Goal: Obtain resource: Download file/media

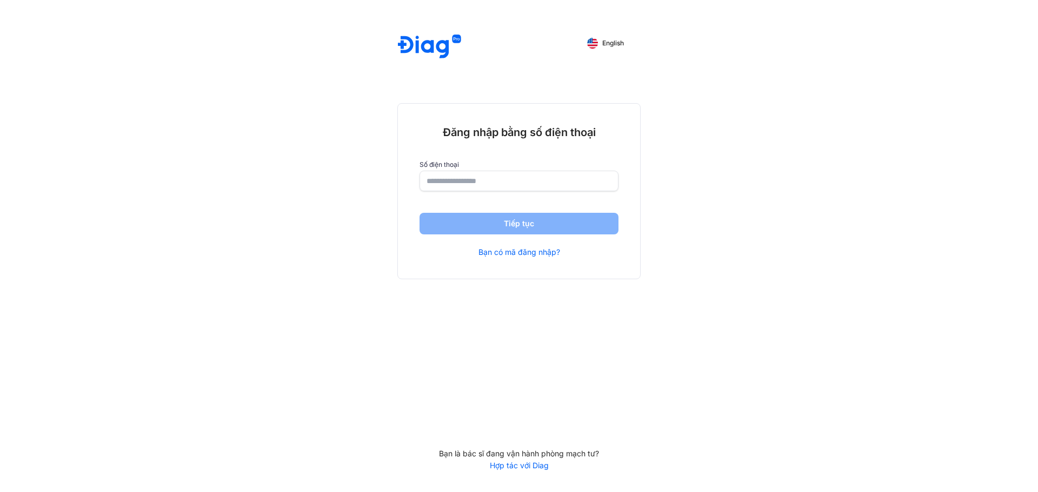
click at [541, 186] on input "number" at bounding box center [519, 180] width 185 height 19
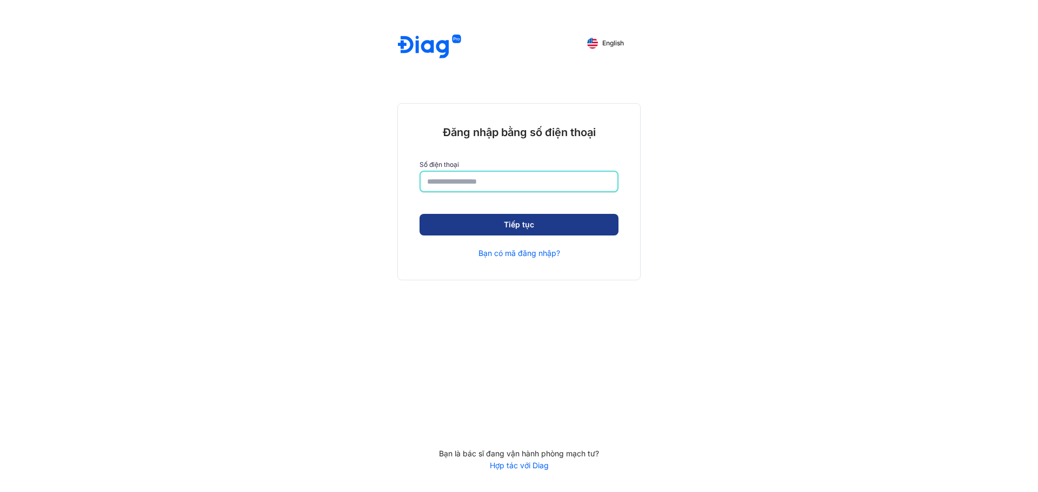
type input "**********"
click at [517, 231] on button "Tiếp tục" at bounding box center [519, 226] width 199 height 22
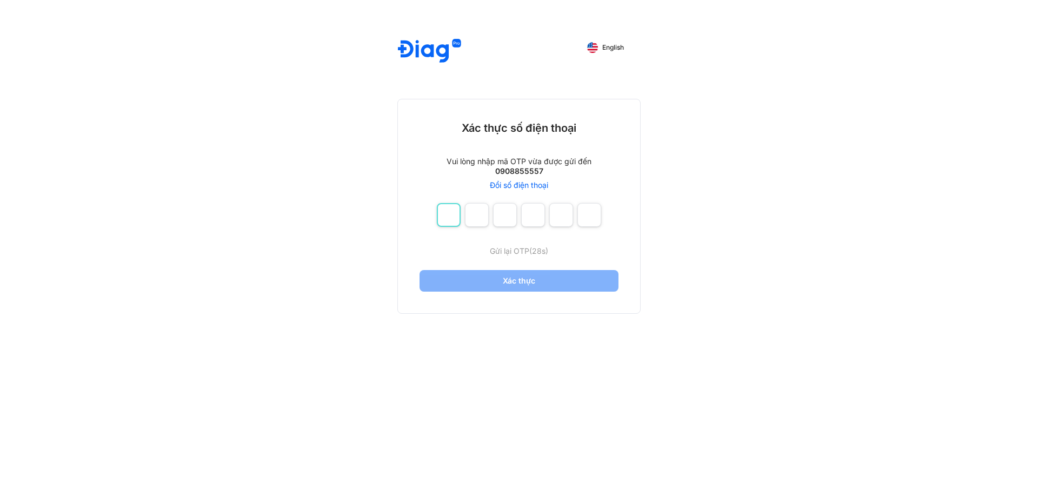
click at [450, 218] on input "number" at bounding box center [449, 215] width 24 height 24
type input "*"
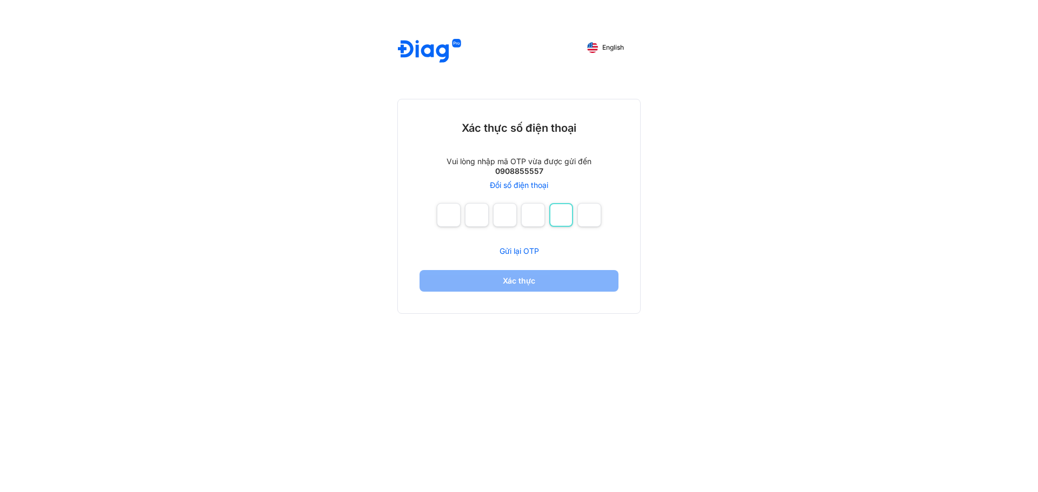
type input "*"
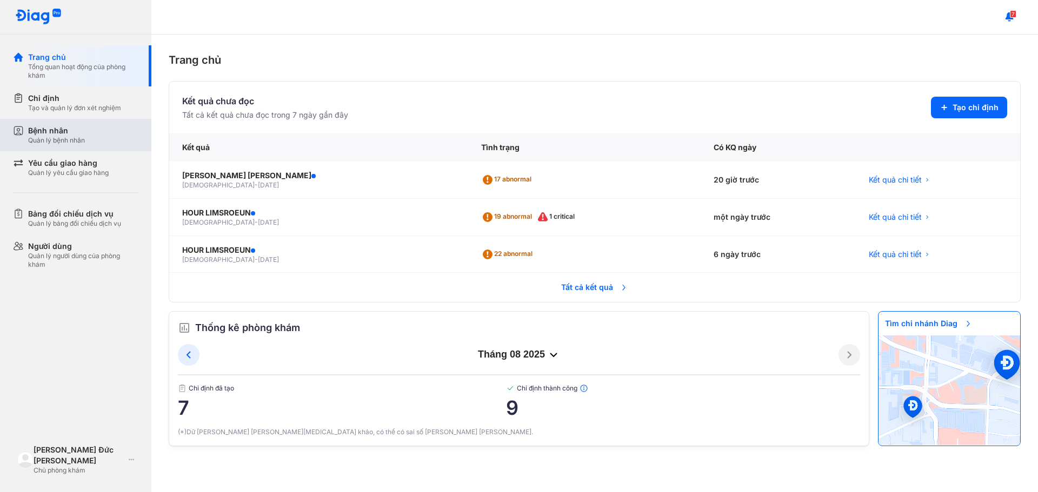
click at [56, 143] on div "Quản lý bệnh nhân" at bounding box center [56, 140] width 57 height 9
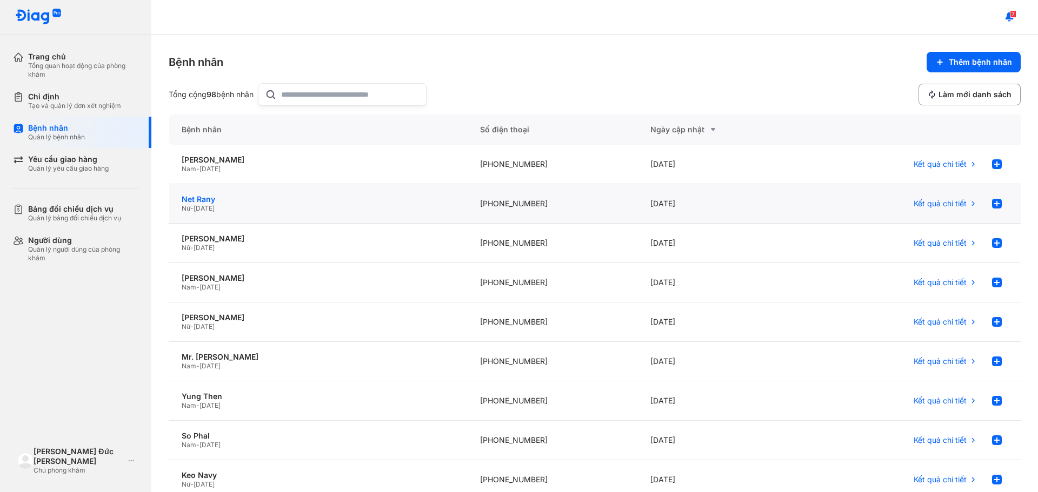
click at [206, 199] on div "Net Rany" at bounding box center [318, 200] width 272 height 10
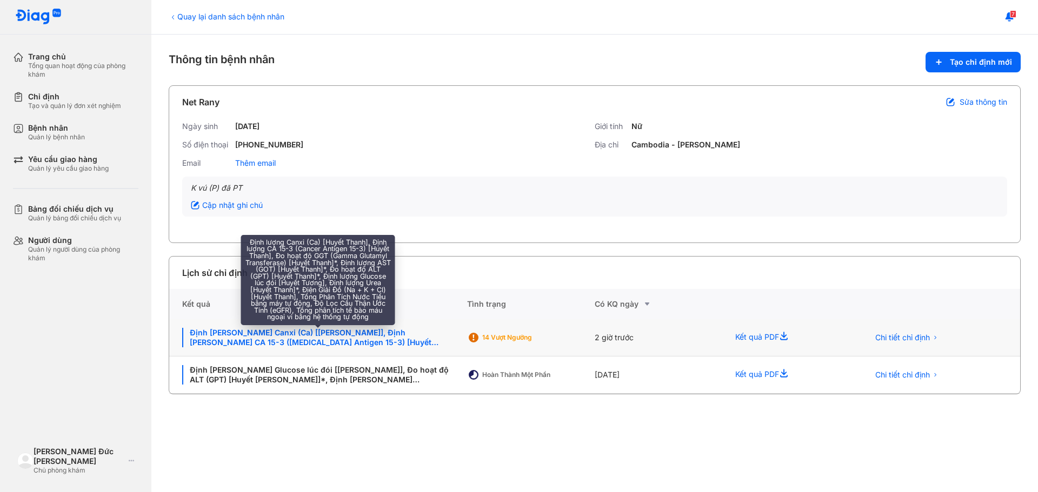
click at [416, 336] on div "Định lượng Canxi (Ca) [Huyết Thanh], Định lượng CA 15-3 (Cancer Antigen 15-3) […" at bounding box center [318, 337] width 272 height 19
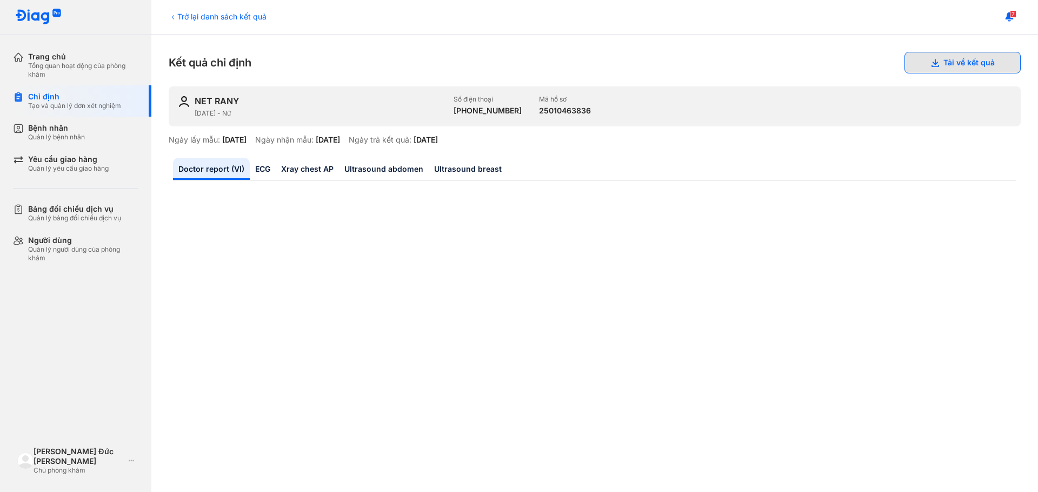
click at [1006, 63] on button "Tải về kết quả" at bounding box center [962, 63] width 116 height 22
